Goal: Navigation & Orientation: Find specific page/section

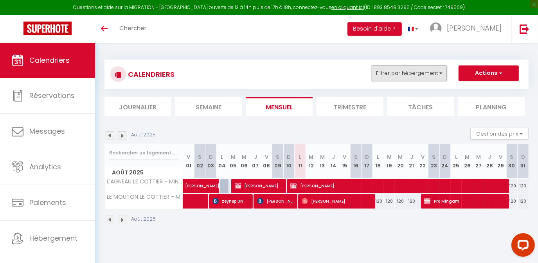
click at [413, 78] on button "Filtrer par hébergement" at bounding box center [409, 73] width 75 height 16
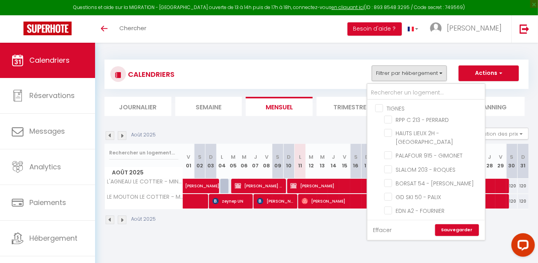
click at [381, 231] on link "Effacer" at bounding box center [383, 230] width 19 height 9
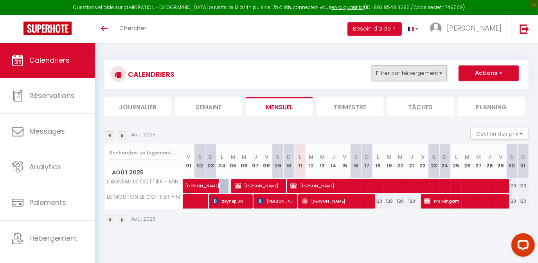
click at [388, 67] on button "Filtrer par hébergement" at bounding box center [409, 73] width 75 height 16
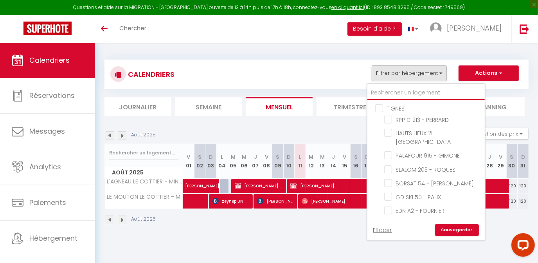
click at [385, 91] on input "text" at bounding box center [426, 93] width 117 height 14
type input "l"
checkbox input "false"
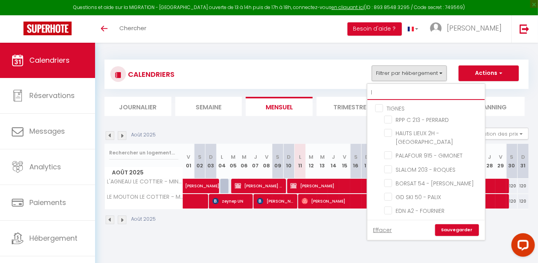
checkbox input "false"
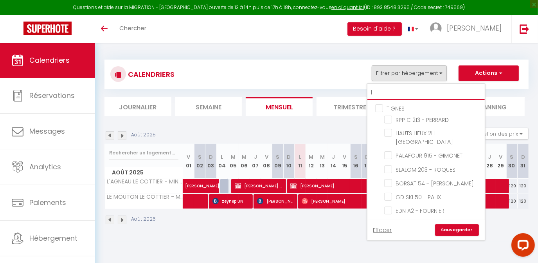
checkbox input "false"
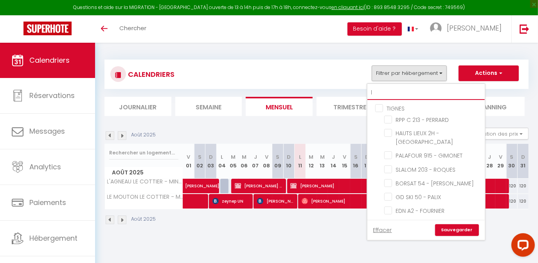
checkbox input "false"
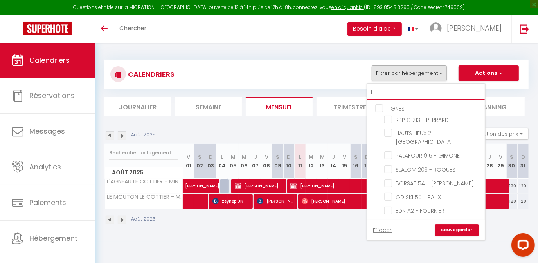
checkbox input "false"
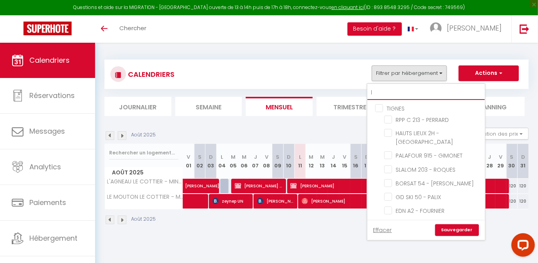
checkbox input "false"
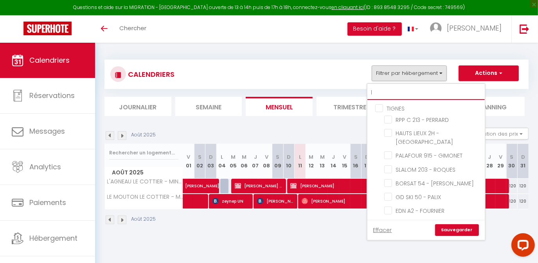
checkbox input "false"
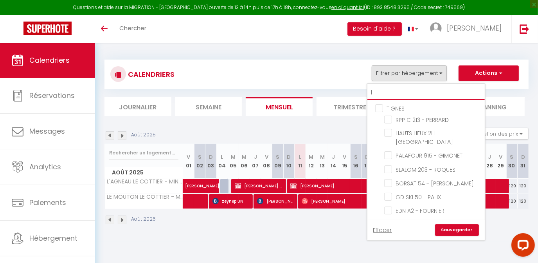
checkbox input "false"
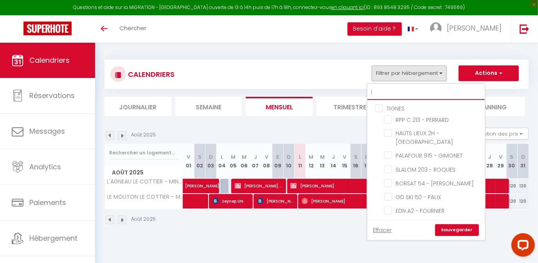
checkbox input "false"
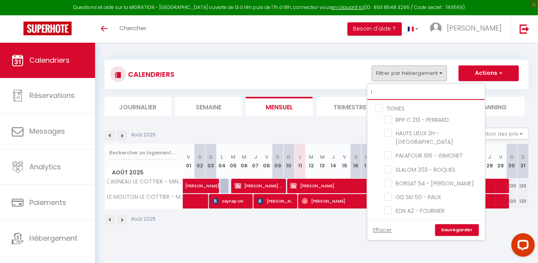
checkbox input "false"
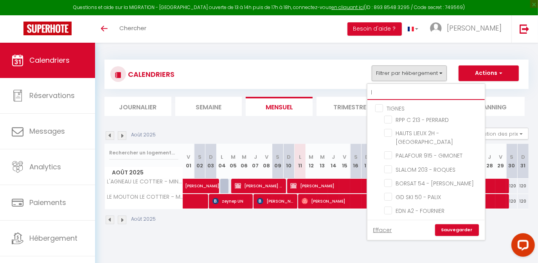
checkbox input "false"
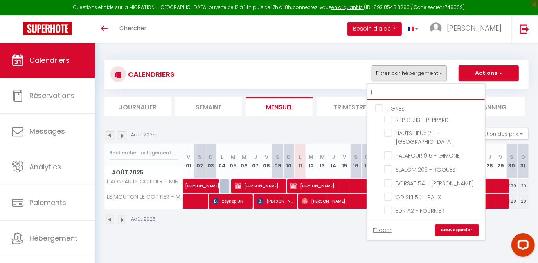
checkbox input "false"
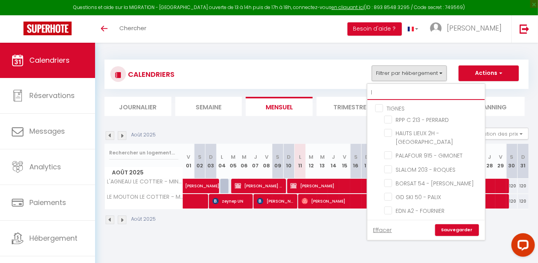
checkbox input "false"
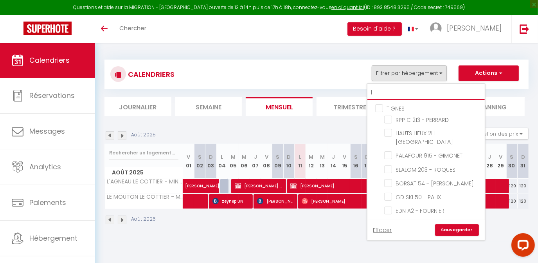
checkbox input "false"
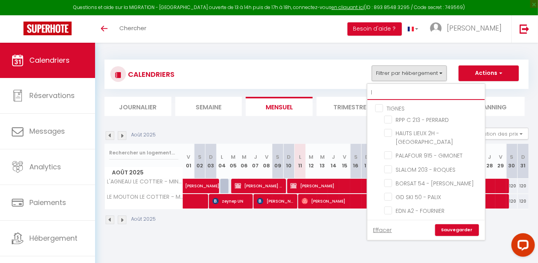
checkbox input "false"
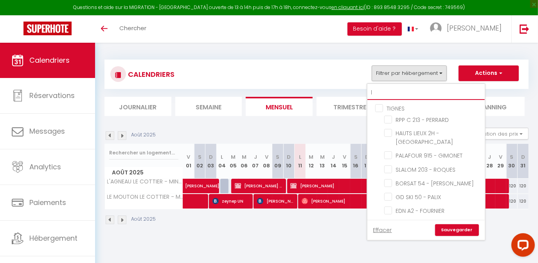
checkbox input "false"
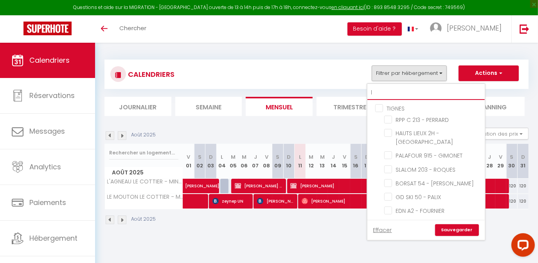
checkbox input "false"
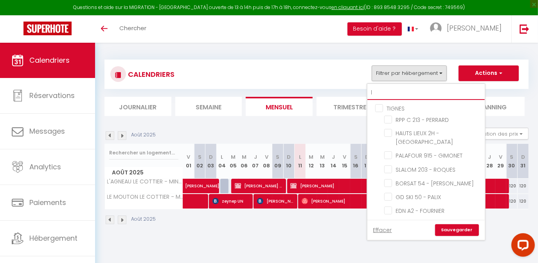
checkbox input "false"
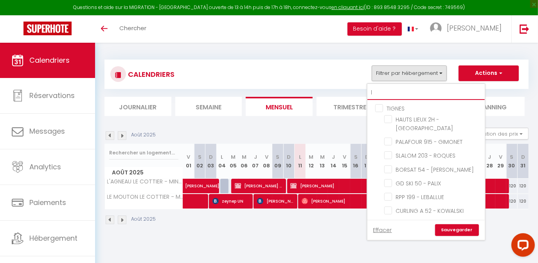
type input "le"
checkbox input "false"
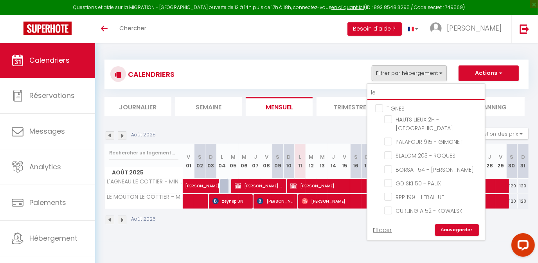
checkbox input "false"
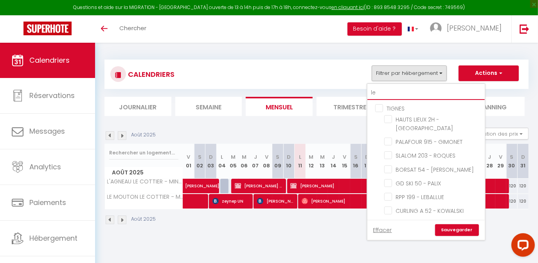
checkbox input "false"
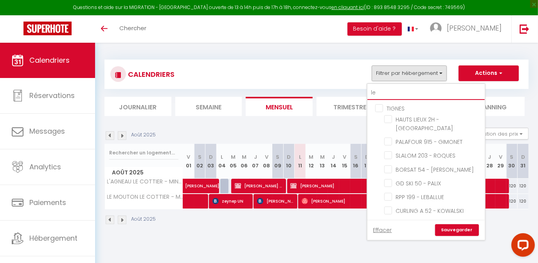
checkbox input "false"
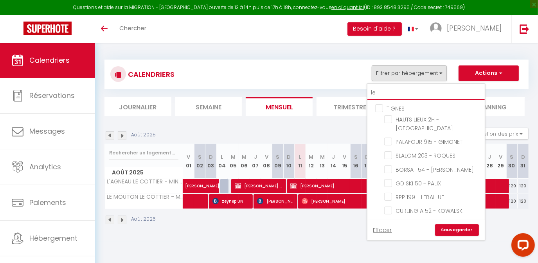
checkbox input "false"
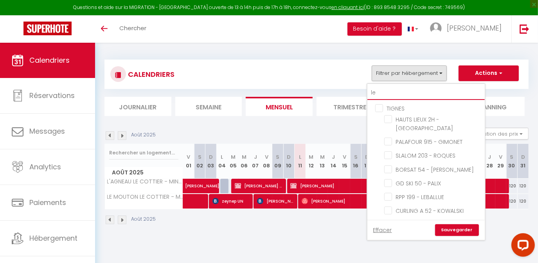
checkbox input "false"
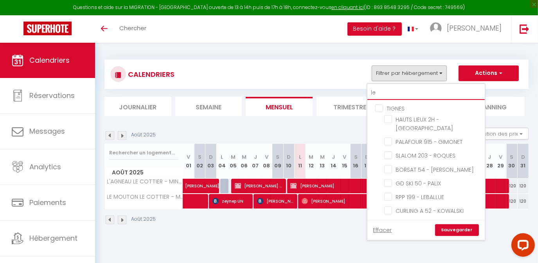
checkbox input "false"
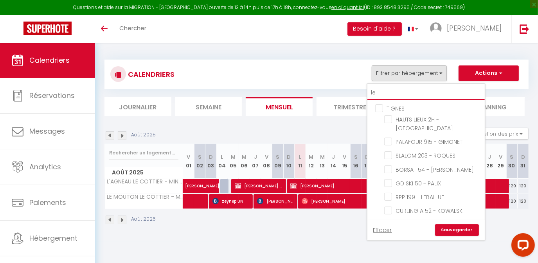
checkbox input "false"
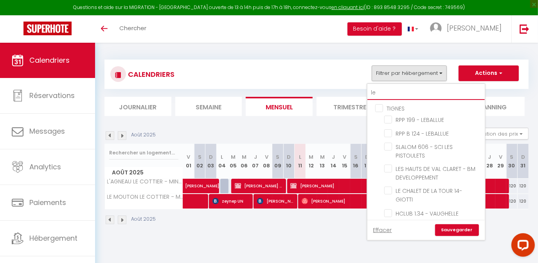
type input "le"
checkbox input "false"
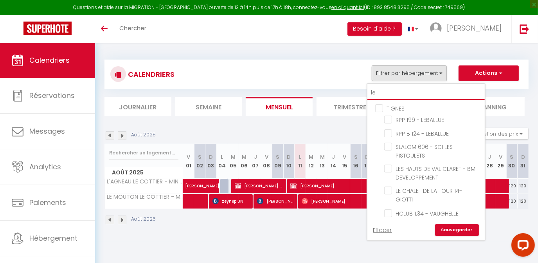
checkbox input "false"
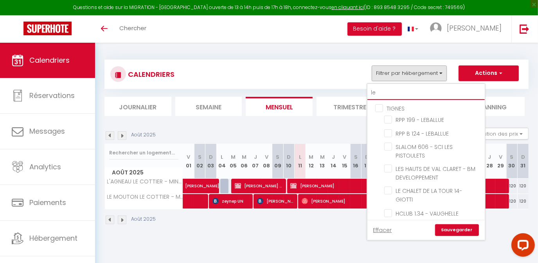
checkbox input "false"
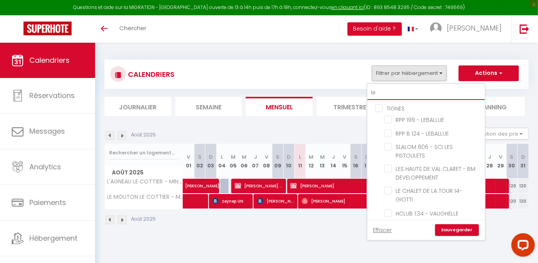
checkbox input "false"
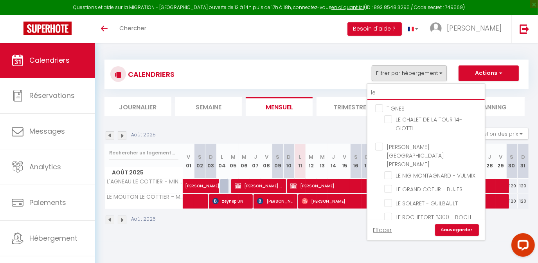
type input "le s"
checkbox input "false"
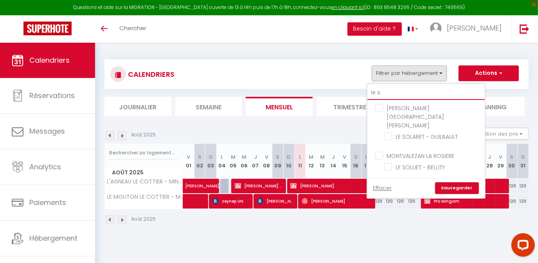
type input "le so"
checkbox input "false"
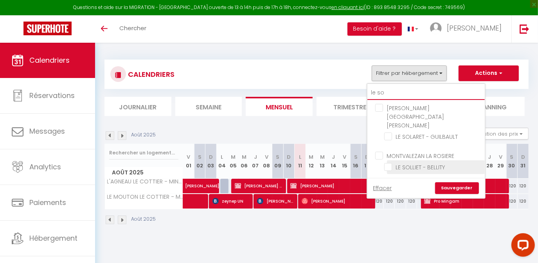
type input "le so"
click at [388, 163] on input "LE SOLLIET - BELLITY" at bounding box center [434, 167] width 98 height 8
checkbox input "true"
checkbox input "false"
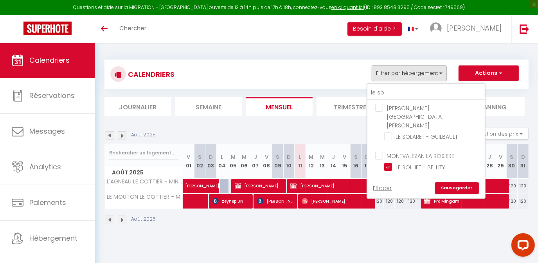
click at [448, 182] on link "Sauvegarder" at bounding box center [457, 188] width 44 height 12
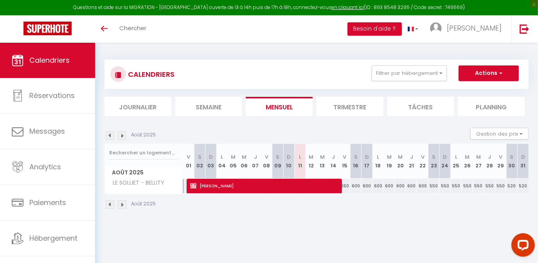
click at [123, 136] on img at bounding box center [122, 135] width 9 height 9
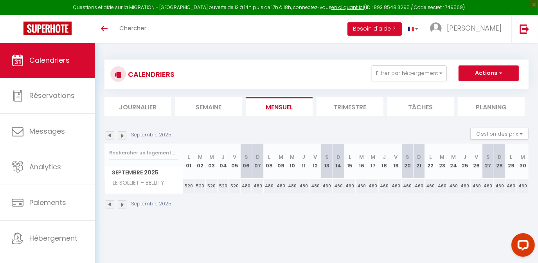
click at [110, 134] on img at bounding box center [110, 135] width 9 height 9
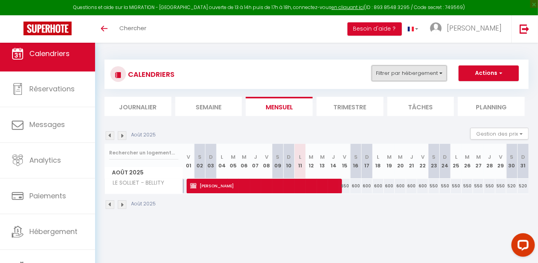
click at [392, 77] on button "Filtrer par hébergement" at bounding box center [409, 73] width 75 height 16
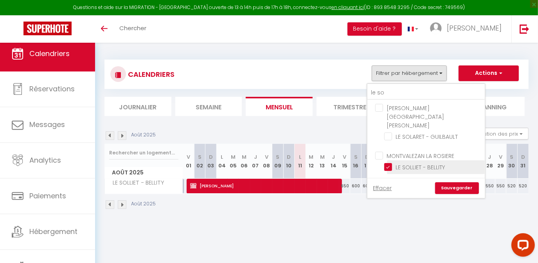
click at [389, 163] on input "LE SOLLIET - BELLITY" at bounding box center [434, 167] width 98 height 8
checkbox input "false"
click at [386, 184] on link "Effacer" at bounding box center [383, 188] width 19 height 9
checkbox input "false"
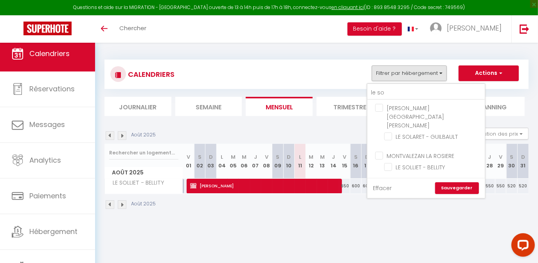
checkbox input "false"
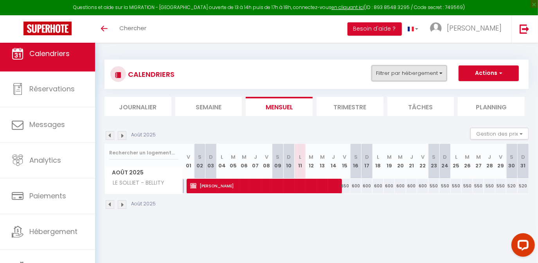
click at [390, 78] on button "Filtrer par hébergement" at bounding box center [409, 73] width 75 height 16
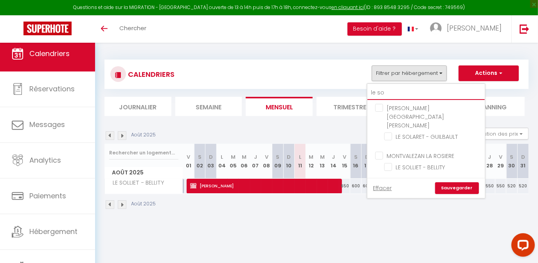
drag, startPoint x: 382, startPoint y: 92, endPoint x: 373, endPoint y: 93, distance: 9.0
click at [373, 93] on input "le so" at bounding box center [426, 93] width 117 height 14
drag, startPoint x: 384, startPoint y: 95, endPoint x: 367, endPoint y: 93, distance: 17.7
click at [367, 93] on div "CALENDRIERS Filtrer par hébergement le so [PERSON_NAME][GEOGRAPHIC_DATA][PERSON…" at bounding box center [317, 88] width 424 height 56
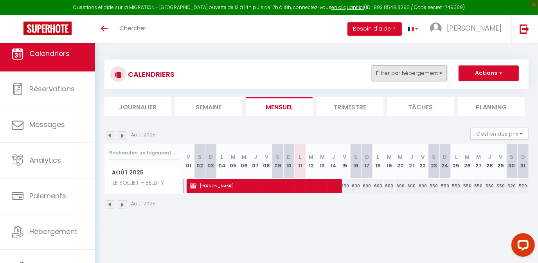
click at [403, 72] on button "Filtrer par hébergement" at bounding box center [409, 73] width 75 height 16
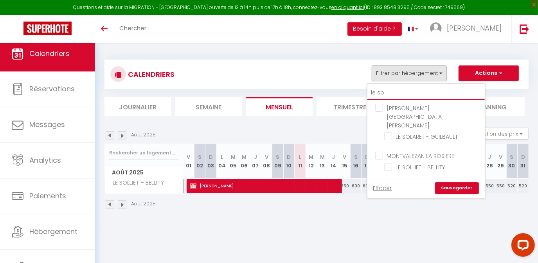
click at [395, 96] on input "le so" at bounding box center [426, 93] width 117 height 14
type input "le s"
checkbox input "false"
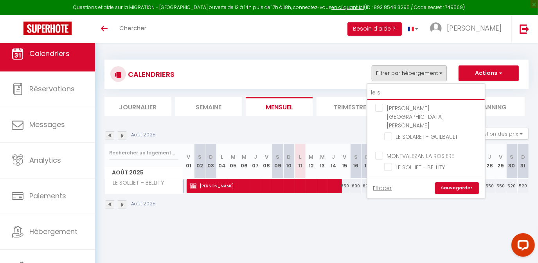
checkbox input "false"
type input "le"
checkbox input "false"
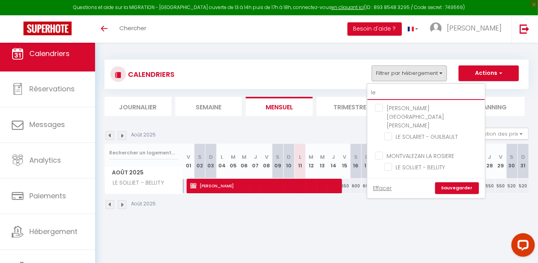
checkbox input "false"
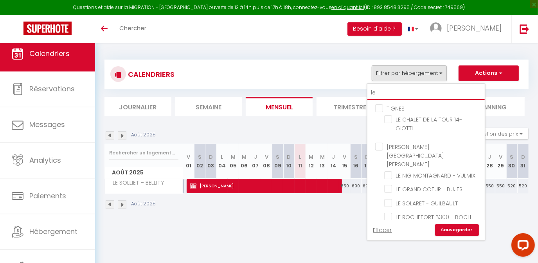
type input "le"
checkbox input "false"
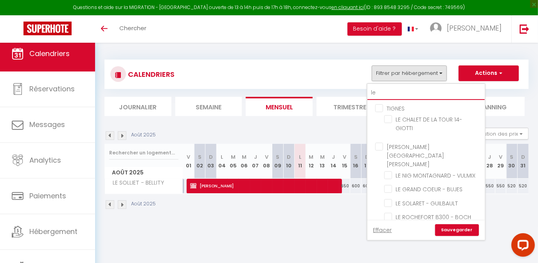
checkbox input "false"
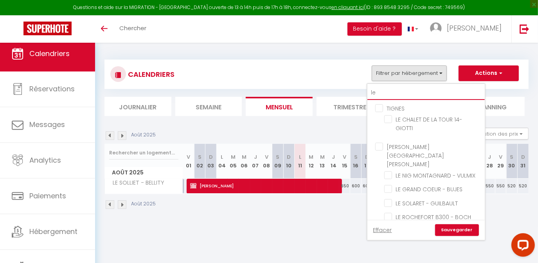
checkbox input "false"
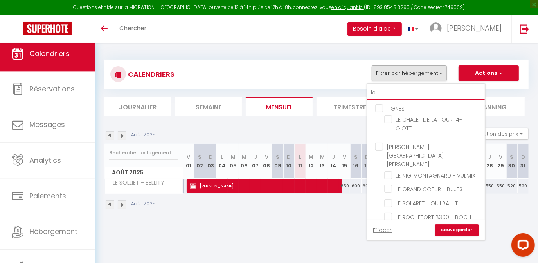
checkbox input "false"
type input "l"
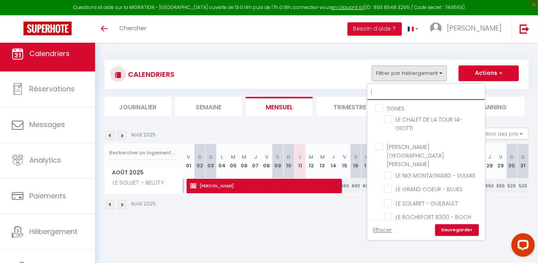
checkbox input "false"
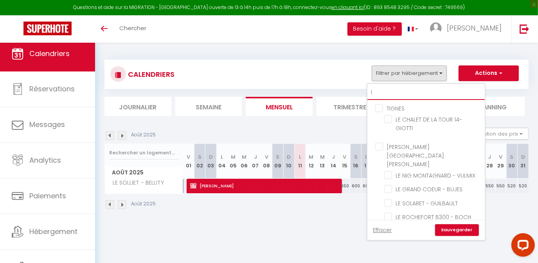
checkbox input "false"
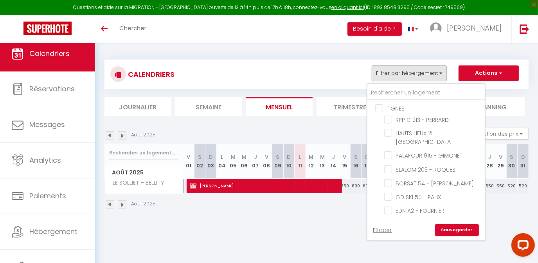
click at [384, 105] on input "TIGNES" at bounding box center [434, 108] width 117 height 8
click at [460, 232] on link "Sauvegarder" at bounding box center [457, 230] width 44 height 12
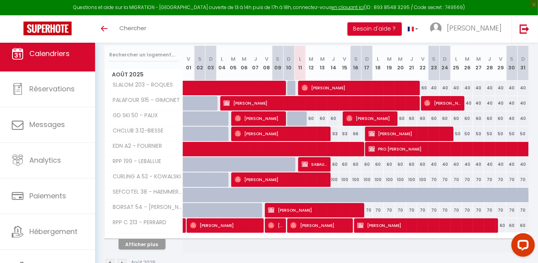
scroll to position [98, 0]
drag, startPoint x: 151, startPoint y: 242, endPoint x: 366, endPoint y: 179, distance: 224.1
click at [151, 242] on button "Afficher plus" at bounding box center [142, 244] width 47 height 11
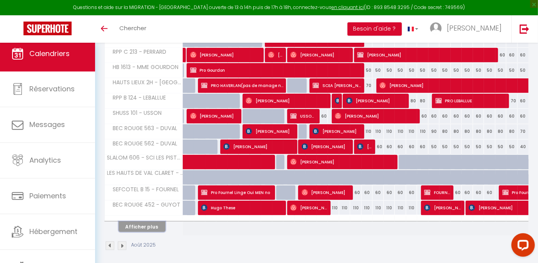
scroll to position [269, 0]
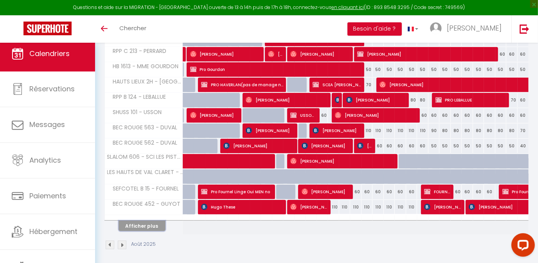
click at [139, 224] on button "Afficher plus" at bounding box center [142, 225] width 47 height 11
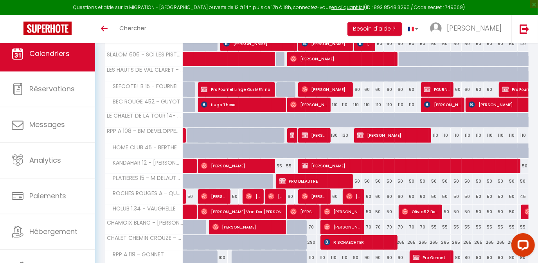
scroll to position [421, 0]
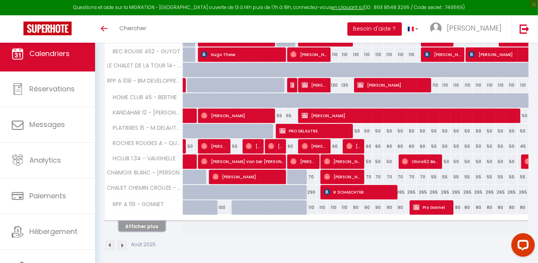
click at [141, 226] on button "Afficher plus" at bounding box center [142, 226] width 47 height 11
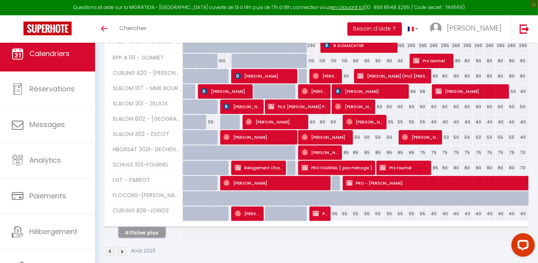
scroll to position [568, 0]
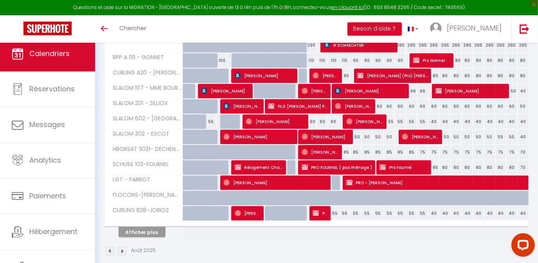
click at [139, 179] on span "LGT - PARROT" at bounding box center [129, 179] width 47 height 9
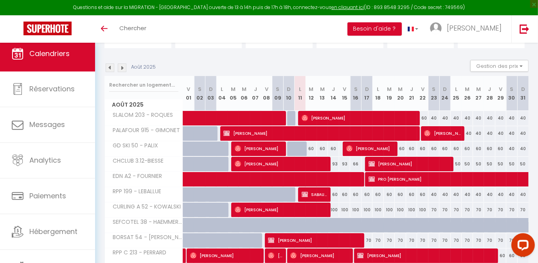
scroll to position [0, 0]
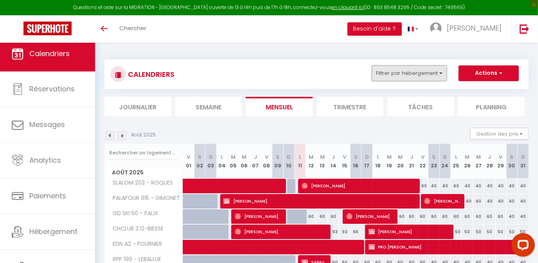
click at [408, 75] on button "Filtrer par hébergement" at bounding box center [409, 73] width 75 height 16
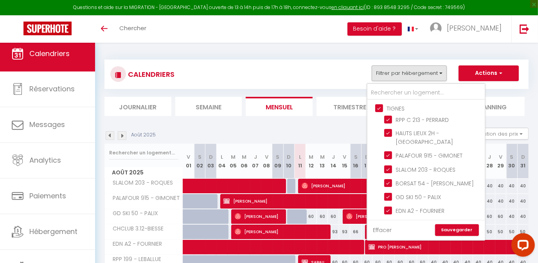
click at [384, 228] on link "Effacer" at bounding box center [383, 230] width 19 height 9
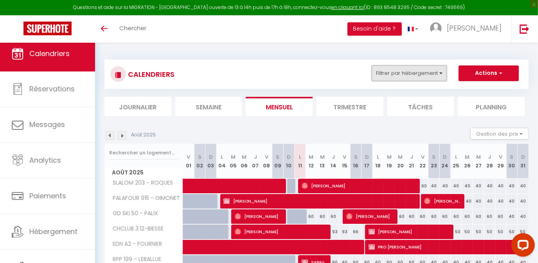
click at [382, 74] on button "Filtrer par hébergement" at bounding box center [409, 73] width 75 height 16
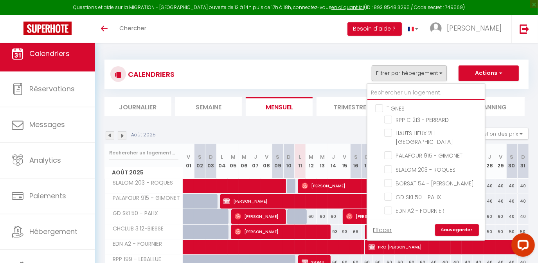
click at [385, 90] on input "text" at bounding box center [426, 93] width 117 height 14
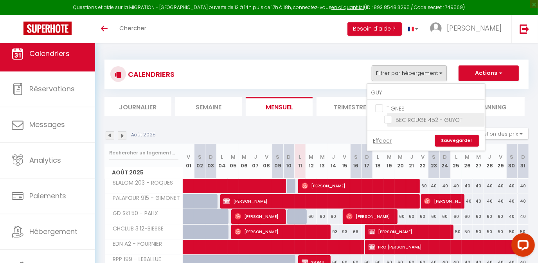
click at [390, 117] on input "BEC ROUGE 452 - GUYOT" at bounding box center [434, 119] width 98 height 8
click at [452, 142] on link "Sauvegarder" at bounding box center [457, 141] width 44 height 12
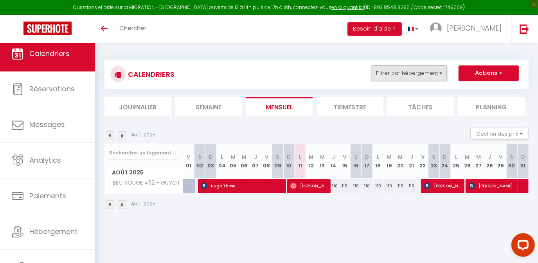
click at [411, 72] on button "Filtrer par hébergement" at bounding box center [409, 73] width 75 height 16
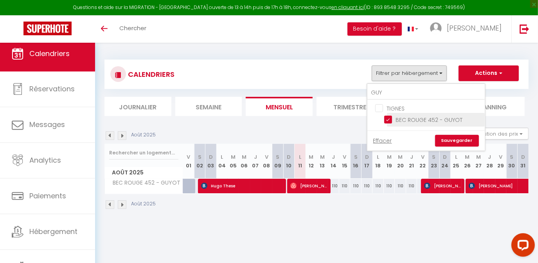
click at [389, 119] on input "BEC ROUGE 452 - GUYOT" at bounding box center [434, 119] width 98 height 8
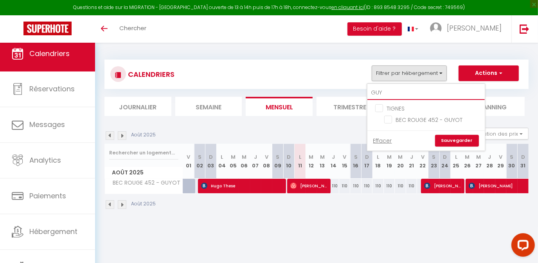
drag, startPoint x: 385, startPoint y: 95, endPoint x: 370, endPoint y: 95, distance: 15.7
click at [370, 95] on input "GUY" at bounding box center [426, 93] width 117 height 14
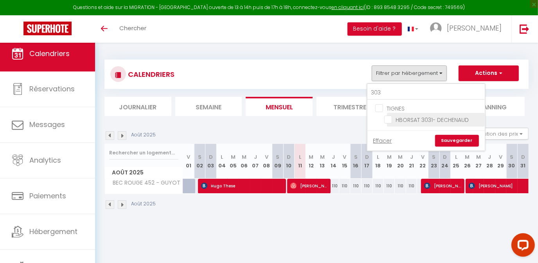
click at [394, 116] on input "HBORSAT 3031- DECHENAUD" at bounding box center [434, 119] width 98 height 8
click at [461, 139] on link "Sauvegarder" at bounding box center [457, 141] width 44 height 12
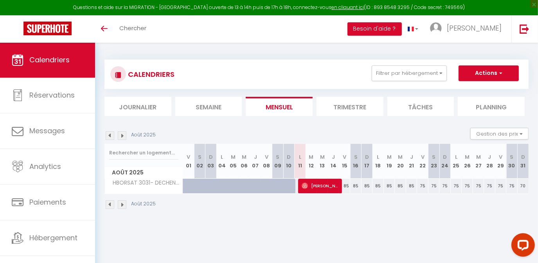
click at [124, 134] on img at bounding box center [122, 135] width 9 height 9
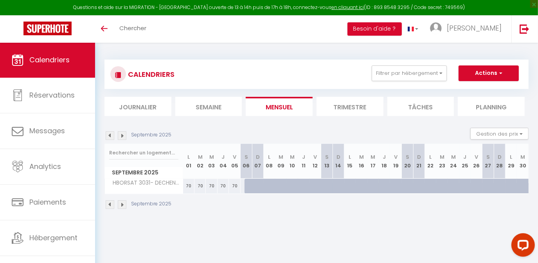
click at [124, 134] on img at bounding box center [122, 135] width 9 height 9
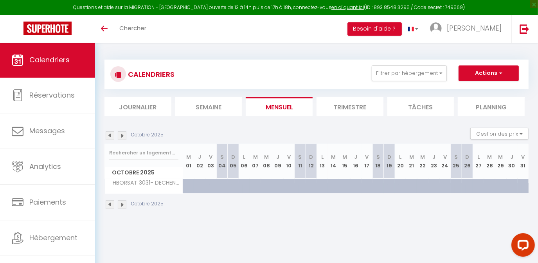
click at [124, 134] on img at bounding box center [122, 135] width 9 height 9
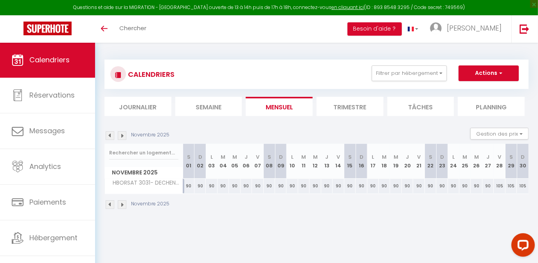
click at [124, 134] on img at bounding box center [122, 135] width 9 height 9
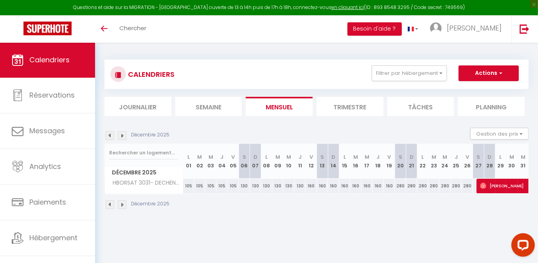
click at [124, 134] on img at bounding box center [122, 135] width 9 height 9
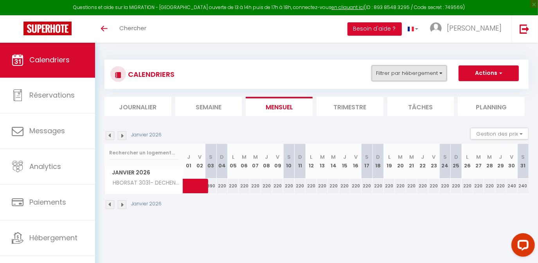
click at [399, 74] on button "Filtrer par hébergement" at bounding box center [409, 73] width 75 height 16
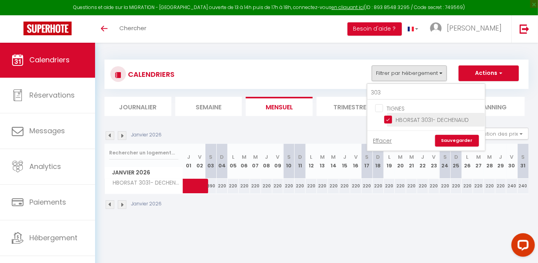
click at [390, 117] on input "HBORSAT 3031- DECHENAUD" at bounding box center [434, 119] width 98 height 8
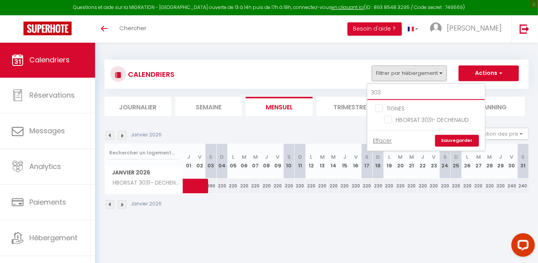
drag, startPoint x: 386, startPoint y: 91, endPoint x: 372, endPoint y: 92, distance: 14.9
click at [372, 92] on input "303" at bounding box center [426, 93] width 117 height 14
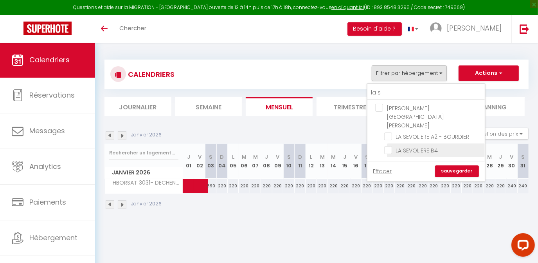
click at [390, 146] on input "LA SEVOLIERE B4" at bounding box center [434, 150] width 98 height 8
click at [453, 165] on link "Sauvegarder" at bounding box center [457, 171] width 44 height 12
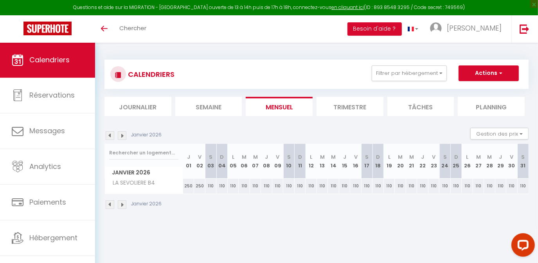
click at [107, 134] on img at bounding box center [110, 135] width 9 height 9
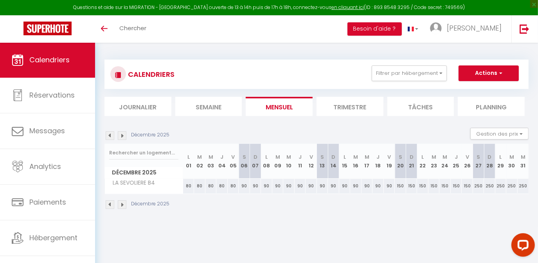
click at [107, 134] on img at bounding box center [110, 135] width 9 height 9
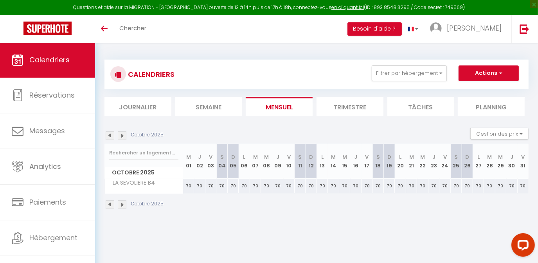
click at [107, 134] on img at bounding box center [110, 135] width 9 height 9
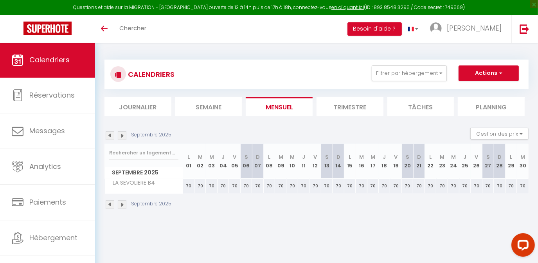
click at [107, 134] on img at bounding box center [110, 135] width 9 height 9
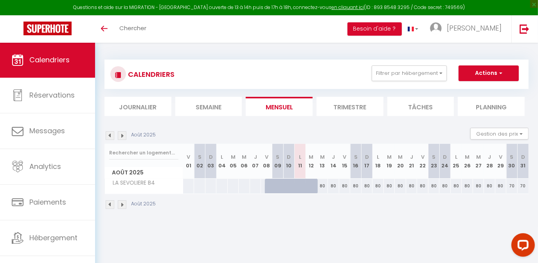
click at [107, 134] on img at bounding box center [110, 135] width 9 height 9
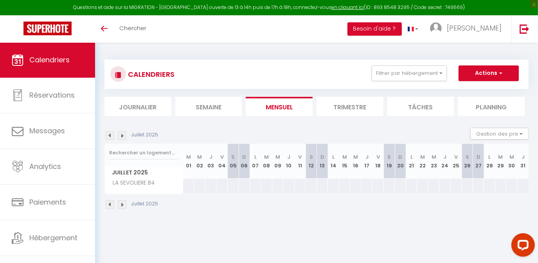
click at [124, 134] on img at bounding box center [122, 135] width 9 height 9
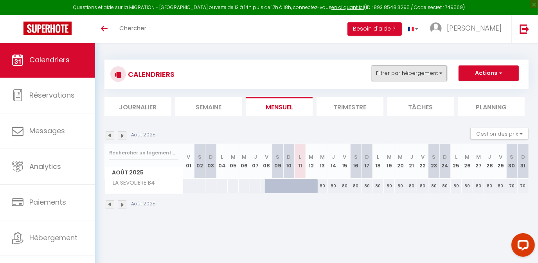
click at [414, 78] on button "Filtrer par hébergement" at bounding box center [409, 73] width 75 height 16
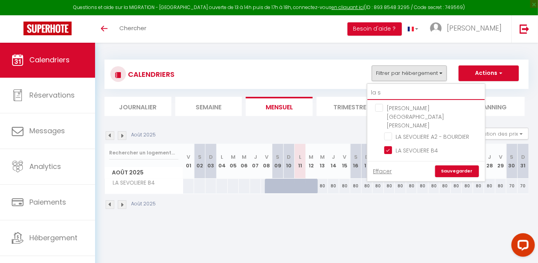
drag, startPoint x: 390, startPoint y: 88, endPoint x: 364, endPoint y: 91, distance: 26.0
click at [364, 91] on div "CALENDRIERS Filtrer par hébergement la s [PERSON_NAME][GEOGRAPHIC_DATA][PERSON_…" at bounding box center [317, 88] width 424 height 56
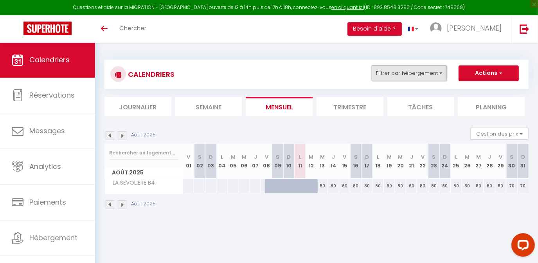
click at [394, 69] on button "Filtrer par hébergement" at bounding box center [409, 73] width 75 height 16
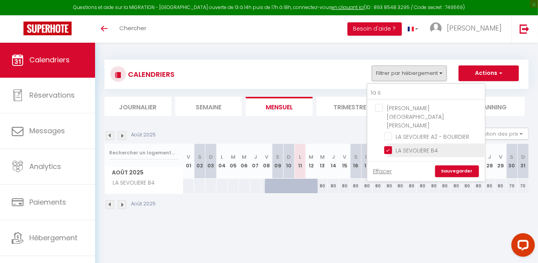
click at [389, 146] on input "LA SEVOLIERE B4" at bounding box center [434, 150] width 98 height 8
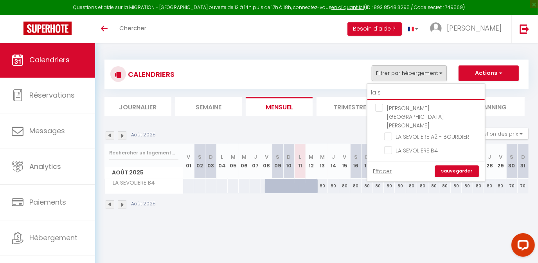
click at [382, 94] on input "la s" at bounding box center [426, 93] width 117 height 14
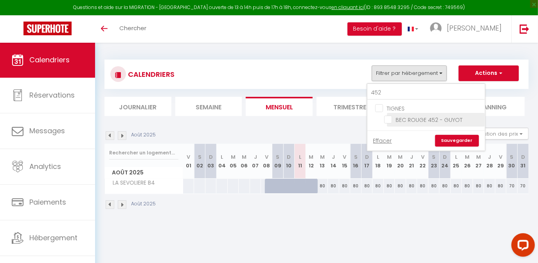
click at [388, 120] on input "BEC ROUGE 452 - GUYOT" at bounding box center [434, 119] width 98 height 8
click at [452, 142] on link "Sauvegarder" at bounding box center [457, 141] width 44 height 12
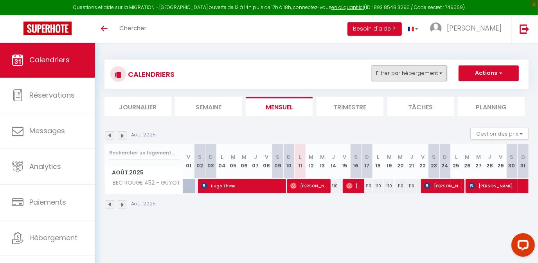
click at [410, 72] on button "Filtrer par hébergement" at bounding box center [409, 73] width 75 height 16
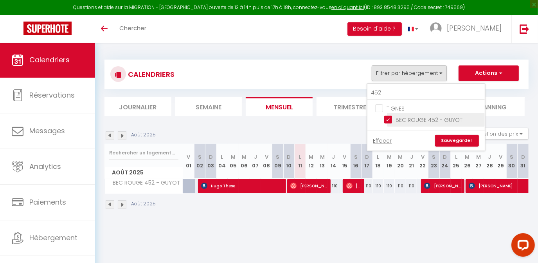
click at [388, 121] on input "BEC ROUGE 452 - GUYOT" at bounding box center [434, 119] width 98 height 8
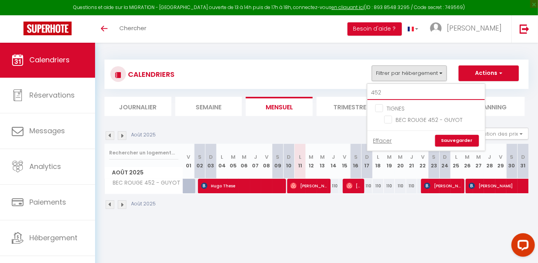
click at [386, 92] on input "452" at bounding box center [426, 93] width 117 height 14
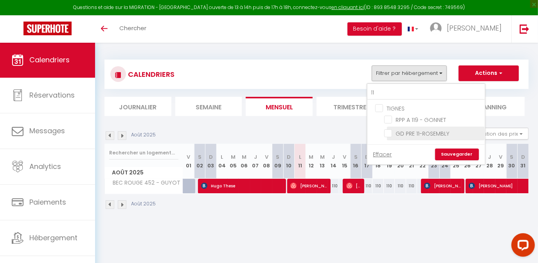
click at [388, 132] on input "GD PRE 11-ROSEMBLY" at bounding box center [434, 133] width 98 height 8
click at [451, 153] on link "Sauvegarder" at bounding box center [457, 154] width 44 height 12
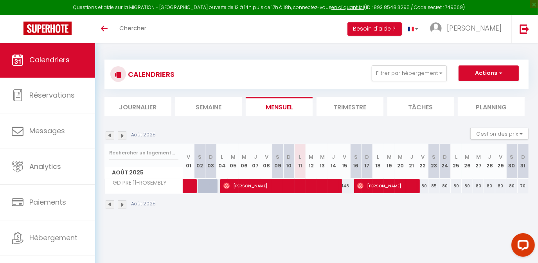
click at [121, 133] on img at bounding box center [122, 135] width 9 height 9
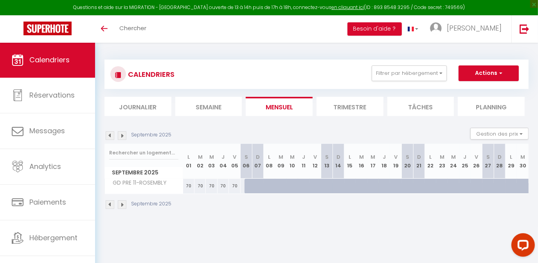
click at [121, 133] on img at bounding box center [122, 135] width 9 height 9
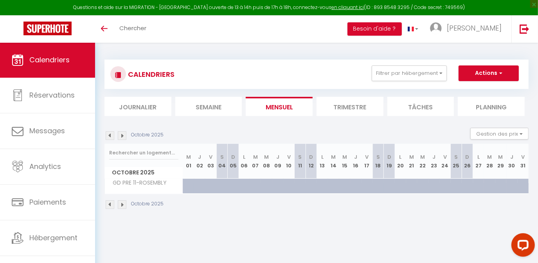
click at [121, 133] on img at bounding box center [122, 135] width 9 height 9
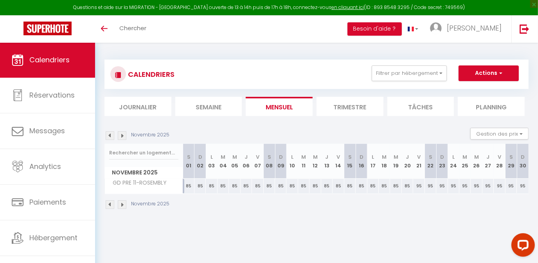
click at [121, 133] on img at bounding box center [122, 135] width 9 height 9
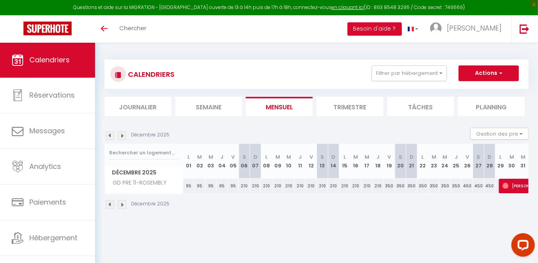
click at [121, 133] on img at bounding box center [122, 135] width 9 height 9
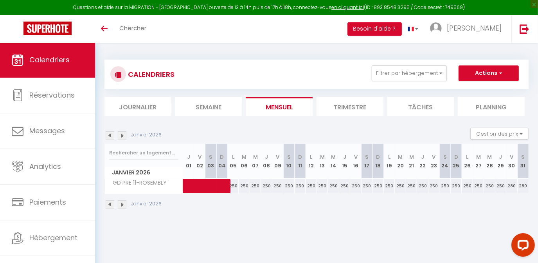
click at [121, 133] on img at bounding box center [122, 135] width 9 height 9
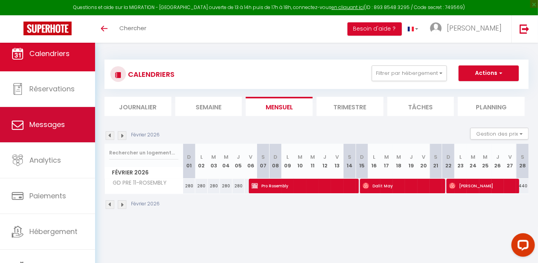
click at [55, 132] on link "Messages" at bounding box center [47, 124] width 95 height 35
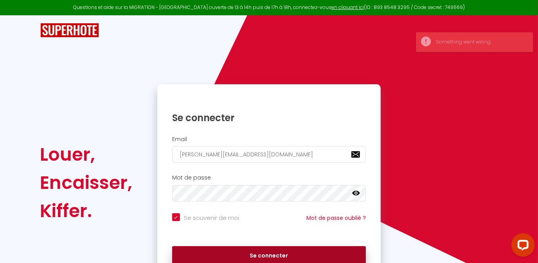
click at [259, 250] on button "Se connecter" at bounding box center [269, 256] width 194 height 20
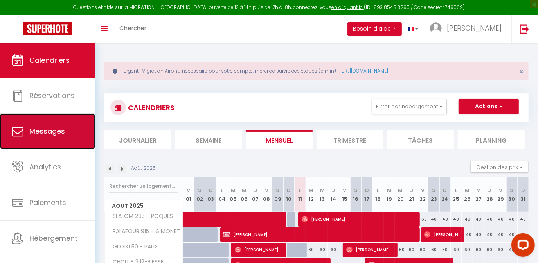
click at [35, 140] on link "Messages" at bounding box center [47, 131] width 95 height 35
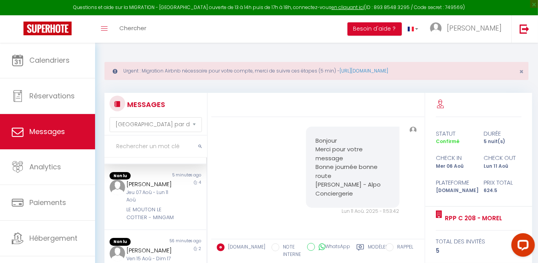
scroll to position [64, 0]
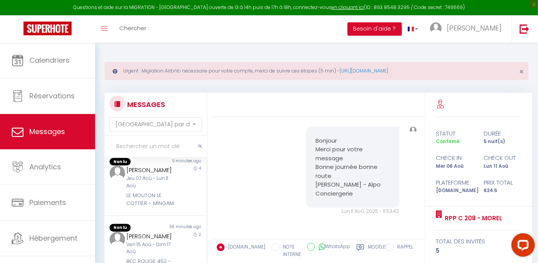
click at [151, 186] on div "Jeu 07 Aoû - Lun 11 Aoû" at bounding box center [151, 182] width 49 height 15
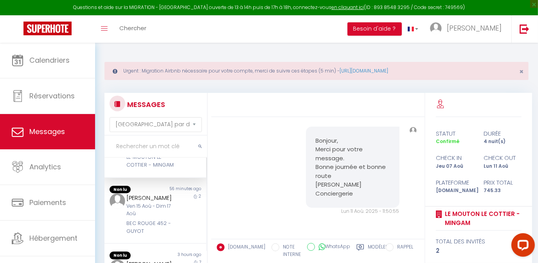
scroll to position [101, 0]
click at [150, 217] on div "Ven 15 Aoû - Dim 17 Aoû" at bounding box center [151, 209] width 49 height 15
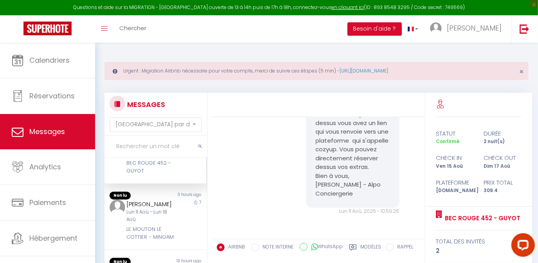
scroll to position [160, 0]
click at [152, 206] on div "[PERSON_NAME]" at bounding box center [151, 203] width 49 height 9
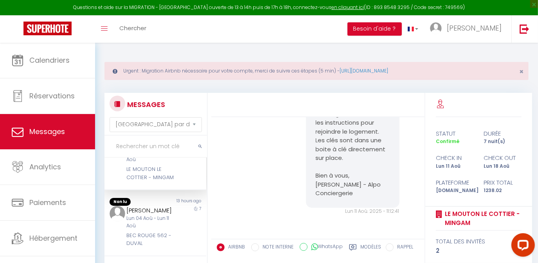
scroll to position [221, 0]
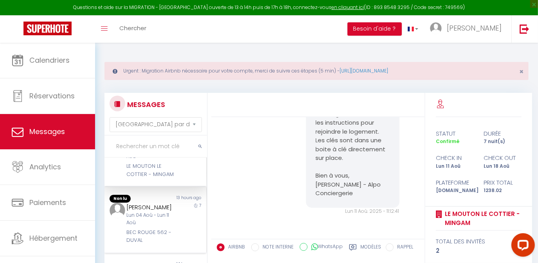
click at [155, 212] on div "[PERSON_NAME]" at bounding box center [151, 206] width 49 height 9
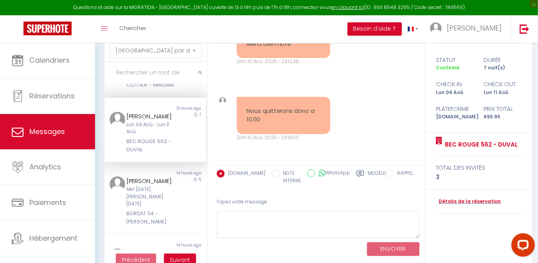
scroll to position [74, 0]
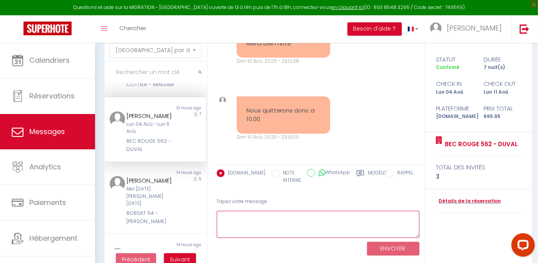
click at [271, 217] on textarea at bounding box center [318, 224] width 203 height 27
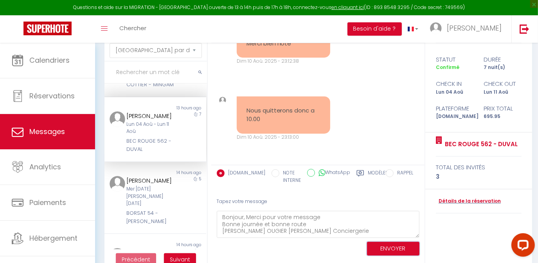
click at [389, 249] on button "ENVOYER" at bounding box center [393, 249] width 52 height 14
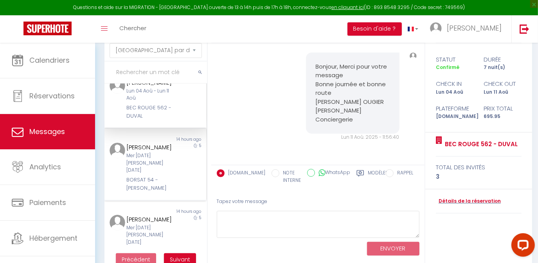
scroll to position [271, 0]
click at [150, 174] on div "Mer [DATE][PERSON_NAME] [DATE]" at bounding box center [151, 163] width 49 height 22
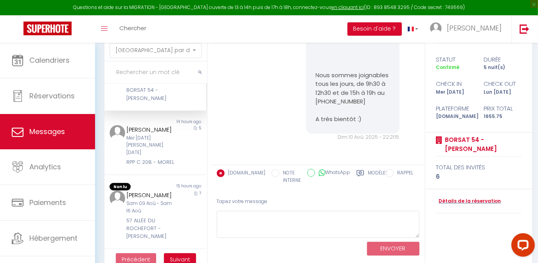
scroll to position [359, 0]
click at [153, 135] on div "[PERSON_NAME]" at bounding box center [151, 129] width 49 height 9
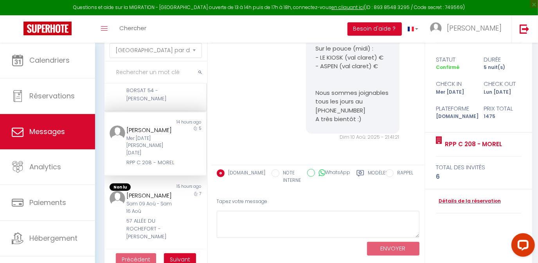
scroll to position [401, 0]
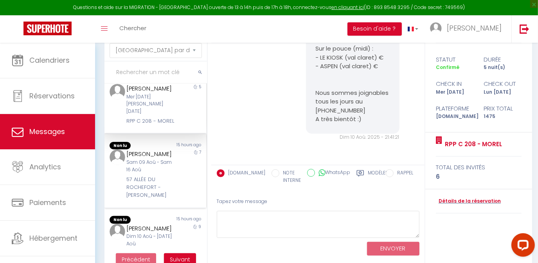
click at [156, 159] on div "[PERSON_NAME]" at bounding box center [151, 153] width 49 height 9
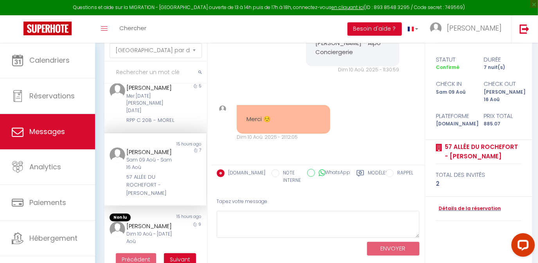
scroll to position [507, 0]
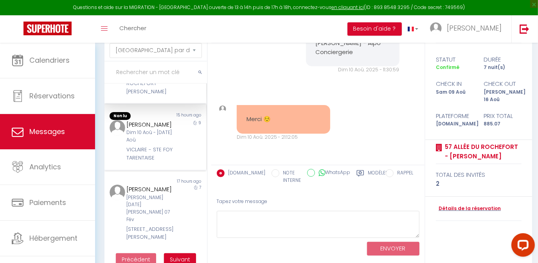
click at [155, 129] on div "[PERSON_NAME]" at bounding box center [151, 124] width 49 height 9
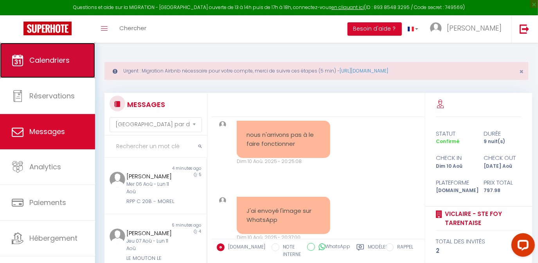
click at [43, 52] on link "Calendriers" at bounding box center [47, 60] width 95 height 35
